Goal: Task Accomplishment & Management: Complete application form

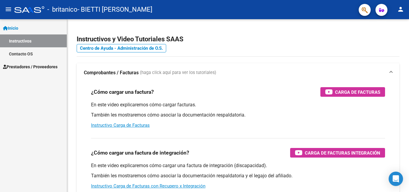
click at [31, 69] on span "Prestadores / Proveedores" at bounding box center [30, 67] width 55 height 7
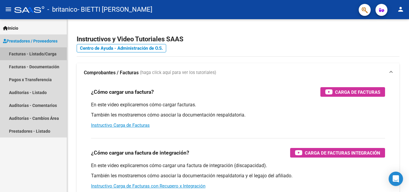
click at [32, 55] on link "Facturas - Listado/Carga" at bounding box center [33, 53] width 67 height 13
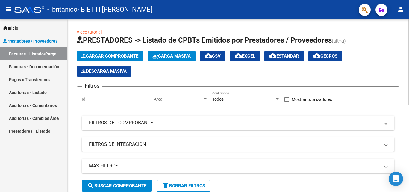
click at [116, 53] on button "Cargar Comprobante" at bounding box center [110, 56] width 67 height 11
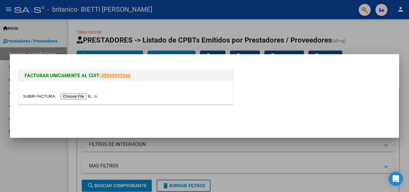
click at [78, 98] on input "file" at bounding box center [61, 96] width 76 height 6
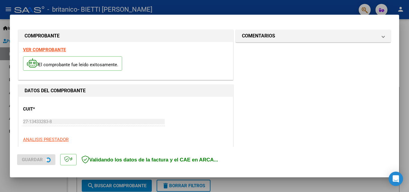
scroll to position [146, 0]
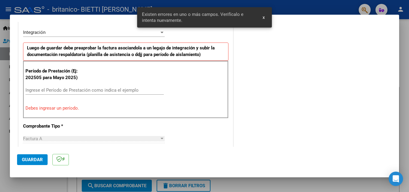
click at [84, 91] on input "Ingrese el Período de Prestación como indica el ejemplo" at bounding box center [94, 89] width 138 height 5
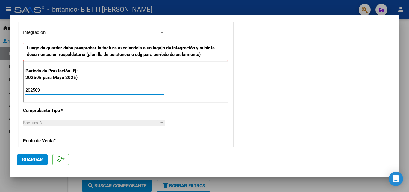
type input "202509"
click at [245, 98] on div "COMENTARIOS Comentarios del Prestador / Gerenciador:" at bounding box center [314, 142] width 158 height 521
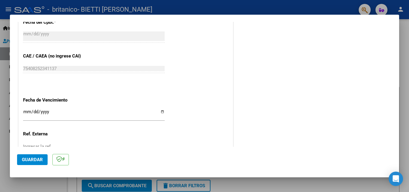
scroll to position [386, 0]
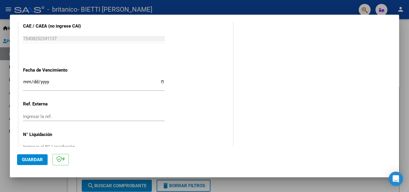
click at [161, 81] on input "Ingresar la fecha" at bounding box center [94, 84] width 142 height 10
type input "[DATE]"
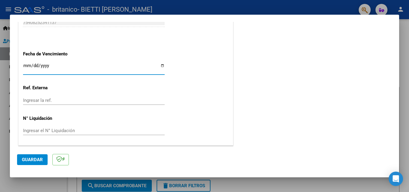
click at [27, 158] on span "Guardar" at bounding box center [32, 159] width 21 height 5
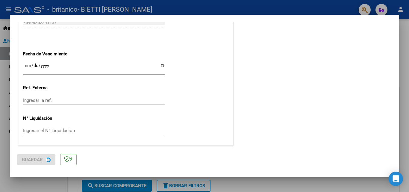
scroll to position [0, 0]
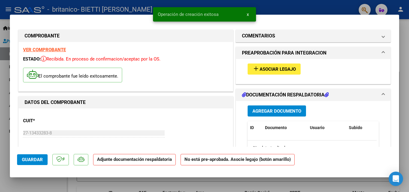
click at [268, 72] on span "Asociar Legajo" at bounding box center [278, 69] width 36 height 5
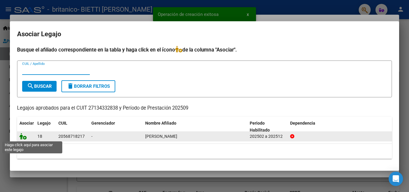
click at [24, 138] on icon at bounding box center [22, 136] width 7 height 7
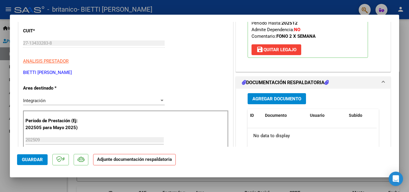
scroll to position [120, 0]
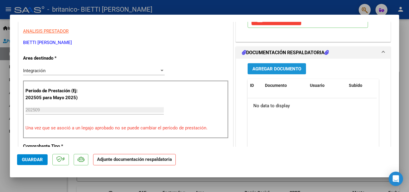
click at [273, 68] on span "Agregar Documento" at bounding box center [277, 68] width 49 height 5
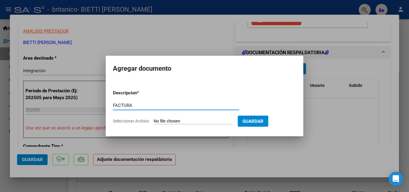
type input "FACTURA"
click at [165, 122] on input "Seleccionar Archivo" at bounding box center [193, 122] width 79 height 6
type input "C:\fakepath\27134332838_001_00003_00002381.pdf"
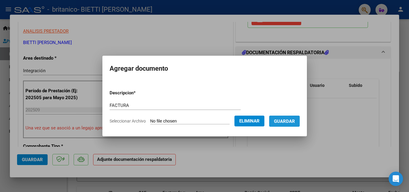
click at [300, 122] on button "Guardar" at bounding box center [284, 121] width 31 height 11
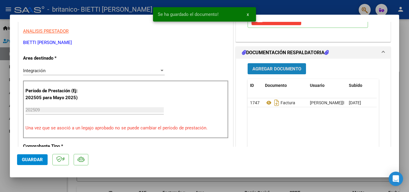
click at [280, 67] on span "Agregar Documento" at bounding box center [277, 68] width 49 height 5
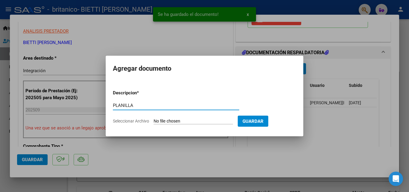
type input "PLANILLA"
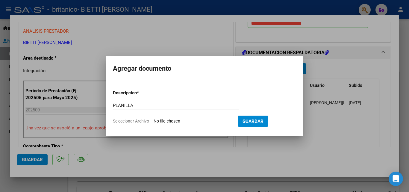
click at [164, 120] on input "Seleccionar Archivo" at bounding box center [193, 122] width 79 height 6
type input "C:\fakepath\bianchini septiembre .pdf"
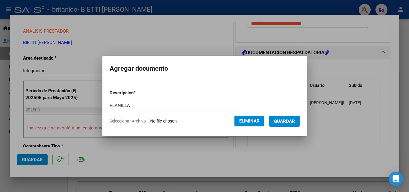
click at [294, 124] on span "Guardar" at bounding box center [284, 121] width 21 height 5
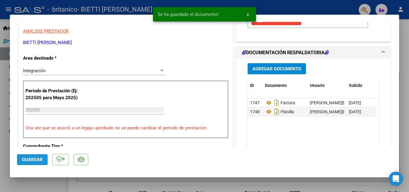
click at [31, 160] on span "Guardar" at bounding box center [32, 159] width 21 height 5
click at [4, 114] on div at bounding box center [204, 96] width 409 height 192
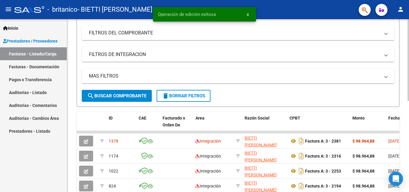
scroll to position [0, 0]
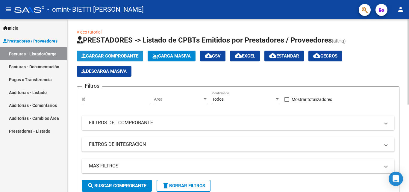
click at [123, 53] on button "Cargar Comprobante" at bounding box center [110, 56] width 67 height 11
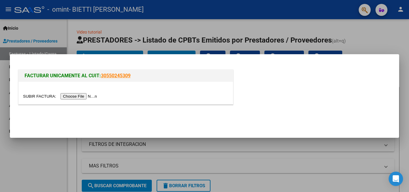
click at [93, 96] on input "file" at bounding box center [61, 96] width 76 height 6
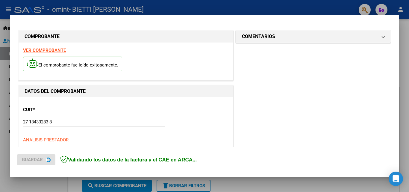
scroll to position [135, 0]
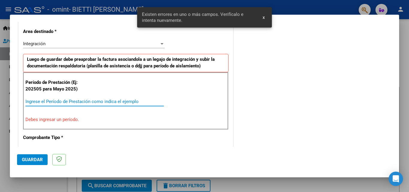
click at [126, 99] on input "Ingrese el Período de Prestación como indica el ejemplo" at bounding box center [94, 101] width 138 height 5
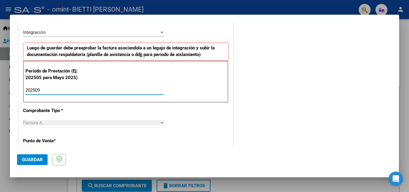
type input "202509"
click at [292, 104] on div "COMENTARIOS Comentarios del Prestador / Gerenciador:" at bounding box center [314, 142] width 158 height 521
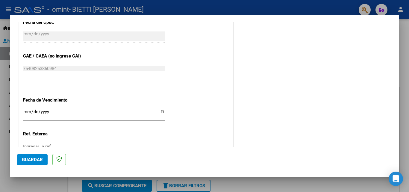
scroll to position [386, 0]
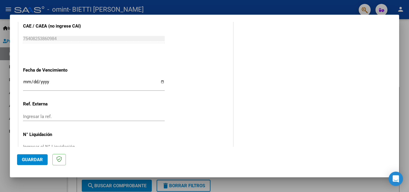
click at [161, 82] on input "Ingresar la fecha" at bounding box center [94, 84] width 142 height 10
type input "[DATE]"
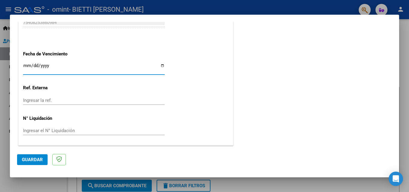
click at [29, 158] on span "Guardar" at bounding box center [32, 159] width 21 height 5
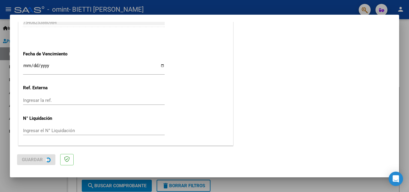
scroll to position [0, 0]
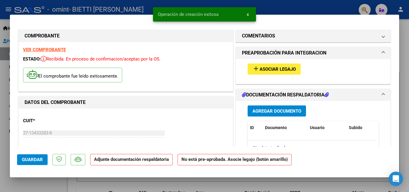
click at [263, 70] on span "Asociar Legajo" at bounding box center [278, 69] width 36 height 5
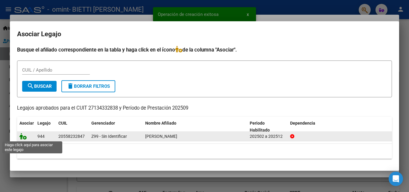
click at [22, 136] on icon at bounding box center [22, 136] width 7 height 7
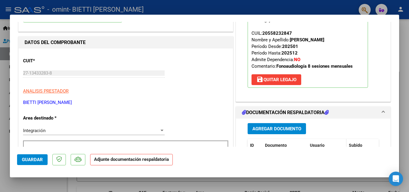
scroll to position [90, 0]
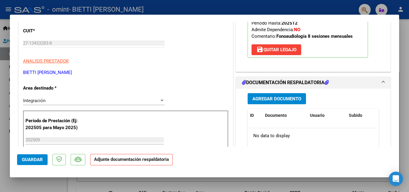
click at [274, 97] on span "Agregar Documento" at bounding box center [277, 98] width 49 height 5
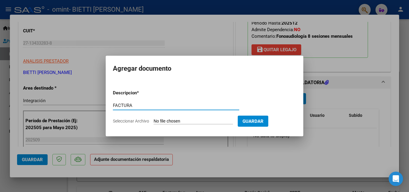
type input "FACTURA"
click at [163, 119] on input "Seleccionar Archivo" at bounding box center [193, 122] width 79 height 6
type input "C:\fakepath\27134332838_001_00003_00002382.pdf"
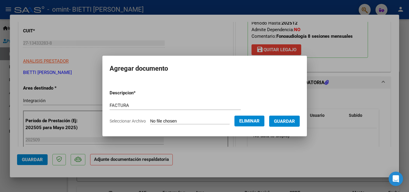
click at [289, 121] on span "Guardar" at bounding box center [284, 121] width 21 height 5
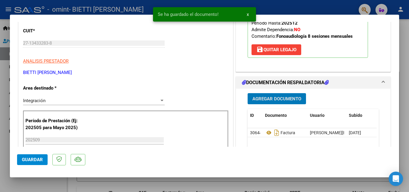
click at [272, 100] on span "Agregar Documento" at bounding box center [277, 98] width 49 height 5
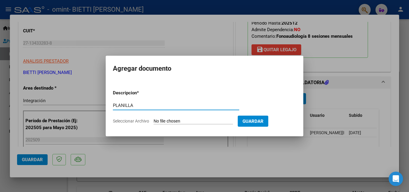
type input "PLANILLA"
click at [165, 122] on input "Seleccionar Archivo" at bounding box center [193, 122] width 79 height 6
type input "C:\fakepath\velardez septiembre .pdf"
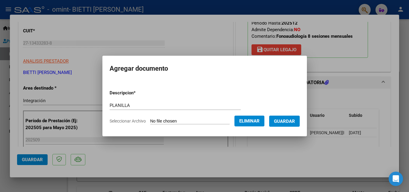
click at [289, 121] on span "Guardar" at bounding box center [284, 121] width 21 height 5
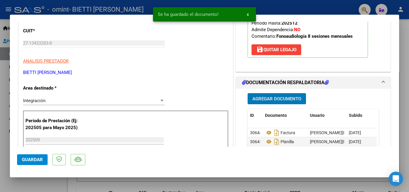
click at [37, 158] on span "Guardar" at bounding box center [32, 159] width 21 height 5
click at [2, 79] on div at bounding box center [204, 96] width 409 height 192
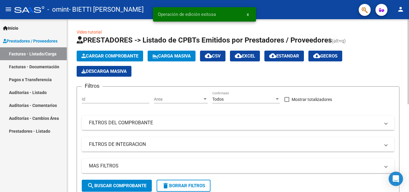
scroll to position [60, 0]
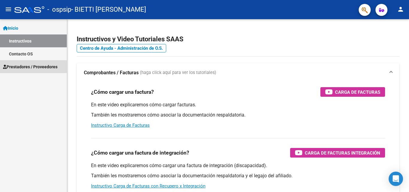
click at [36, 68] on span "Prestadores / Proveedores" at bounding box center [30, 67] width 55 height 7
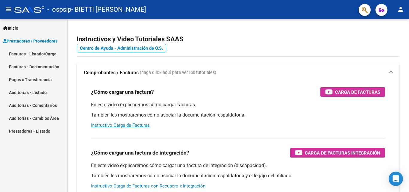
click at [36, 55] on link "Facturas - Listado/Carga" at bounding box center [33, 53] width 67 height 13
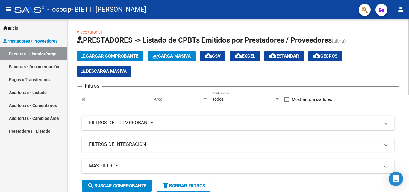
click at [130, 54] on span "Cargar Comprobante" at bounding box center [109, 55] width 57 height 5
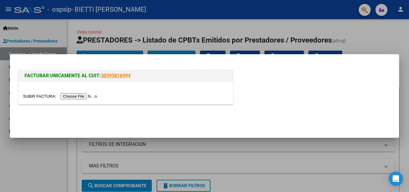
click at [84, 97] on input "file" at bounding box center [61, 96] width 76 height 6
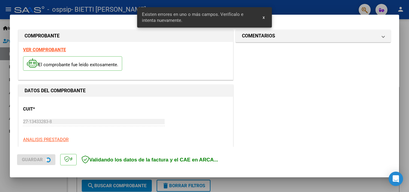
scroll to position [135, 0]
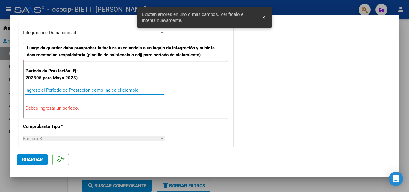
click at [103, 89] on input "Ingrese el Período de Prestación como indica el ejemplo" at bounding box center [94, 89] width 138 height 5
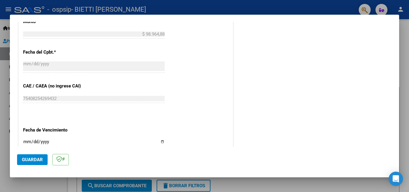
scroll to position [356, 0]
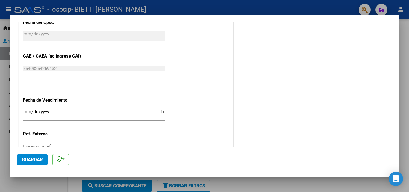
type input "202509"
click at [161, 111] on input "Ingresar la fecha" at bounding box center [94, 114] width 142 height 10
type input "[DATE]"
click at [27, 159] on span "Guardar" at bounding box center [32, 159] width 21 height 5
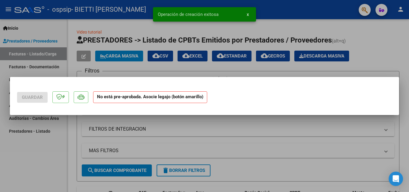
scroll to position [0, 0]
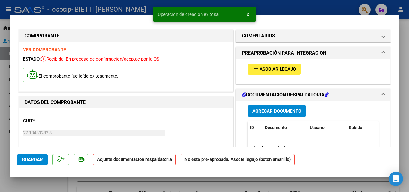
click at [260, 68] on span "Asociar Legajo" at bounding box center [278, 69] width 36 height 5
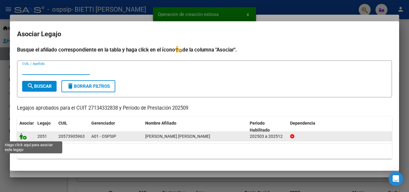
click at [25, 137] on icon at bounding box center [22, 136] width 7 height 7
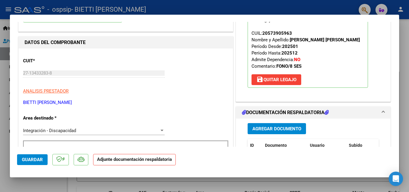
scroll to position [90, 0]
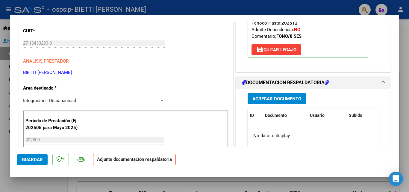
click at [261, 98] on span "Agregar Documento" at bounding box center [277, 98] width 49 height 5
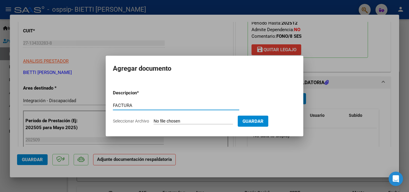
type input "FACTURA"
click at [159, 120] on input "Seleccionar Archivo" at bounding box center [193, 122] width 79 height 6
type input "C:\fakepath\27134332838_006_00003_00003302.pdf"
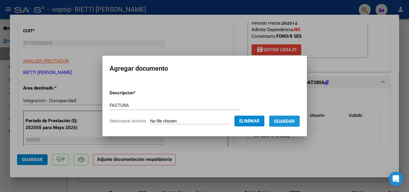
click at [285, 122] on span "Guardar" at bounding box center [284, 121] width 21 height 5
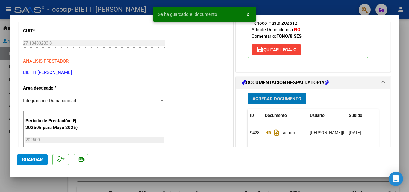
click at [277, 102] on span "Agregar Documento" at bounding box center [277, 98] width 49 height 5
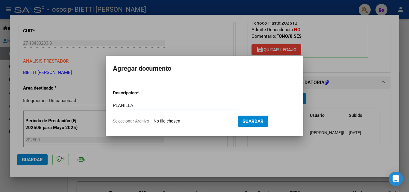
type input "PLANILLA"
click at [158, 121] on input "Seleccionar Archivo" at bounding box center [193, 122] width 79 height 6
type input "C:\fakepath\flores septiembre .pdf"
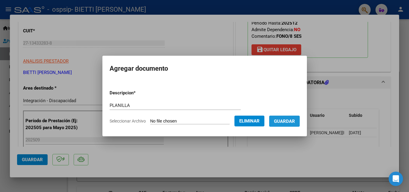
click at [288, 121] on span "Guardar" at bounding box center [284, 121] width 21 height 5
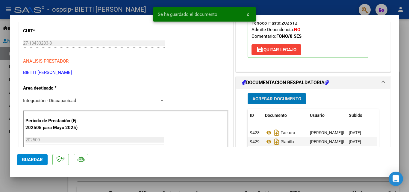
click at [29, 159] on span "Guardar" at bounding box center [32, 159] width 21 height 5
click at [5, 109] on div at bounding box center [204, 96] width 409 height 192
